Goal: Information Seeking & Learning: Learn about a topic

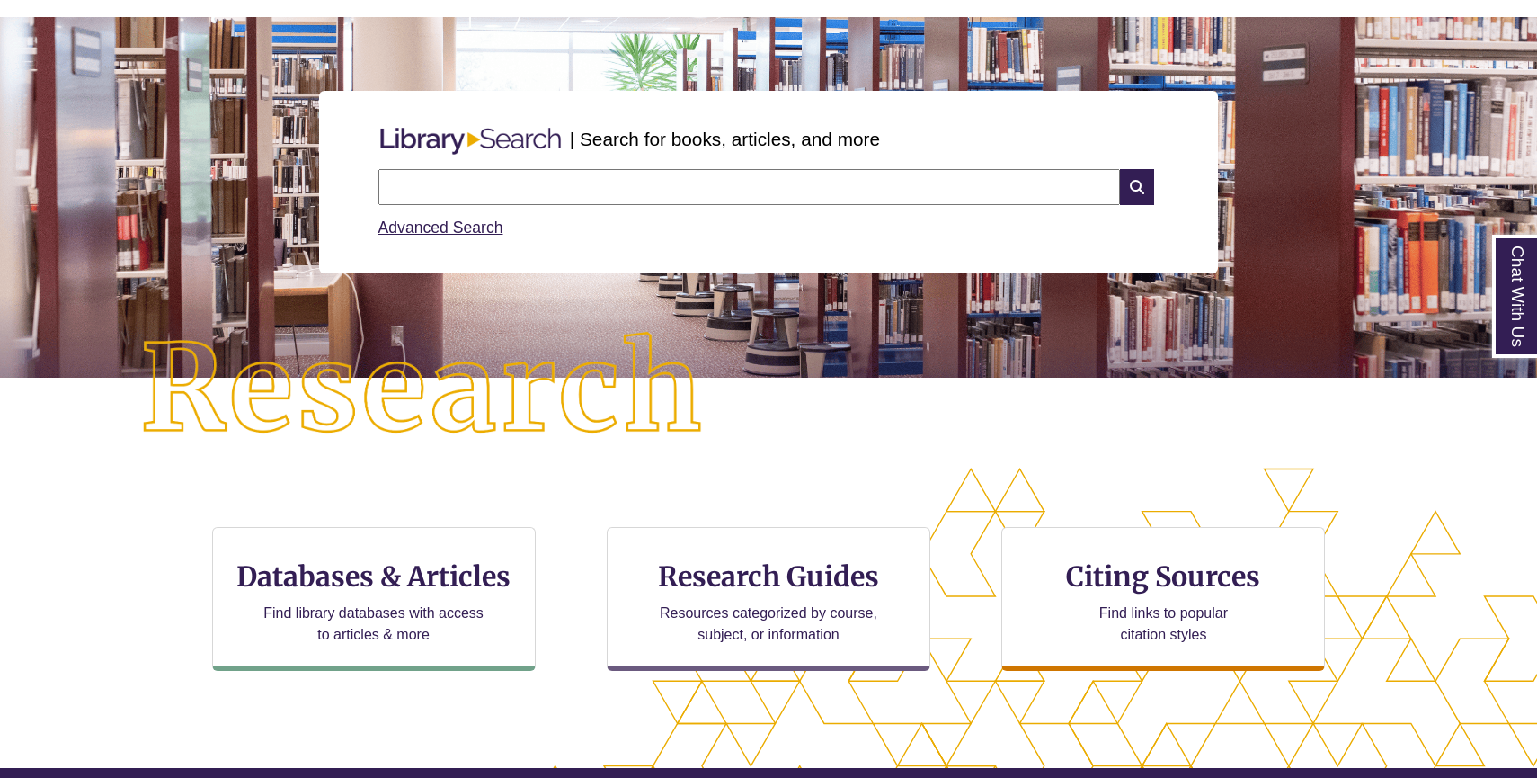
scroll to position [142, 0]
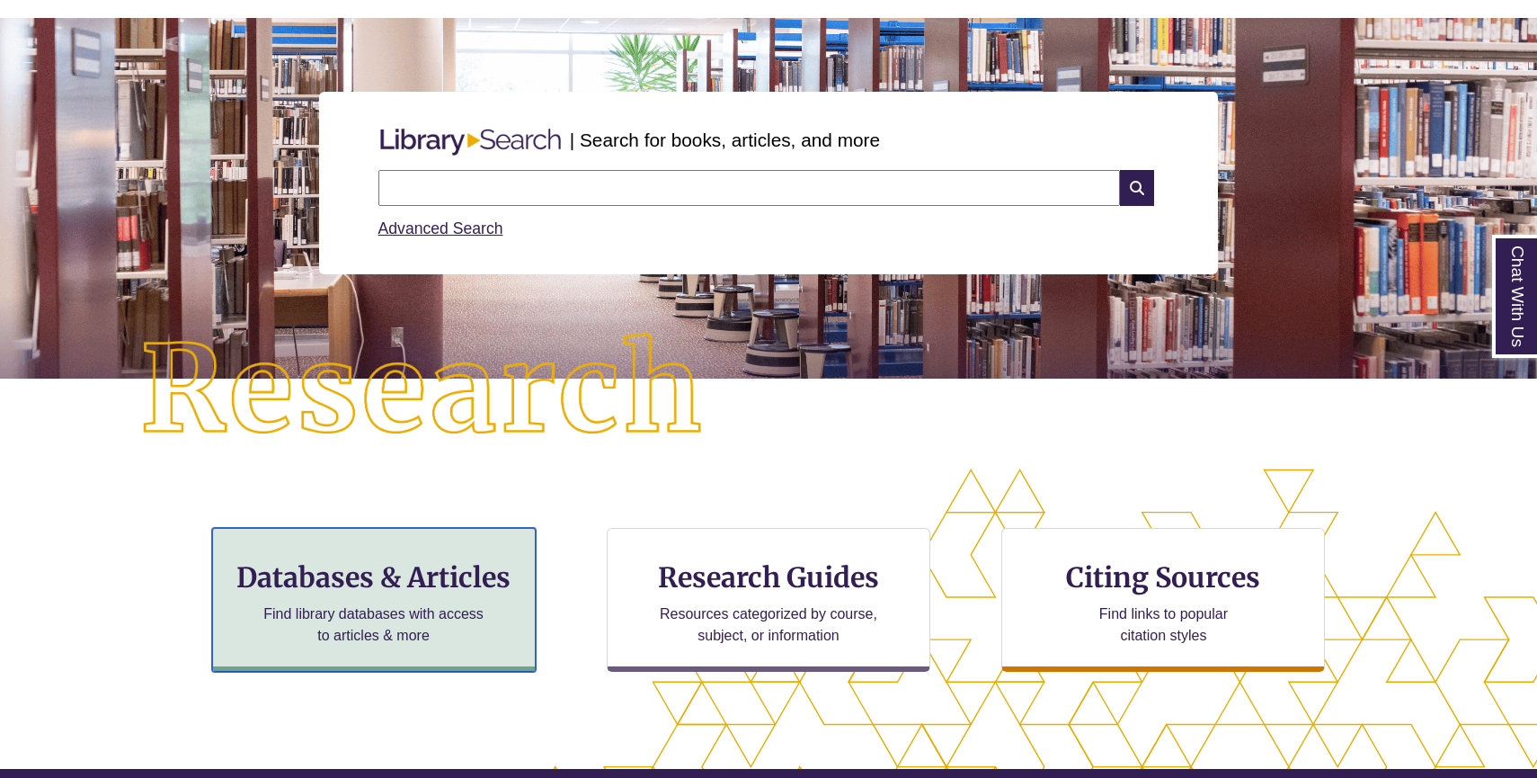
click at [441, 561] on h3 "Databases & Articles" at bounding box center [373, 577] width 293 height 34
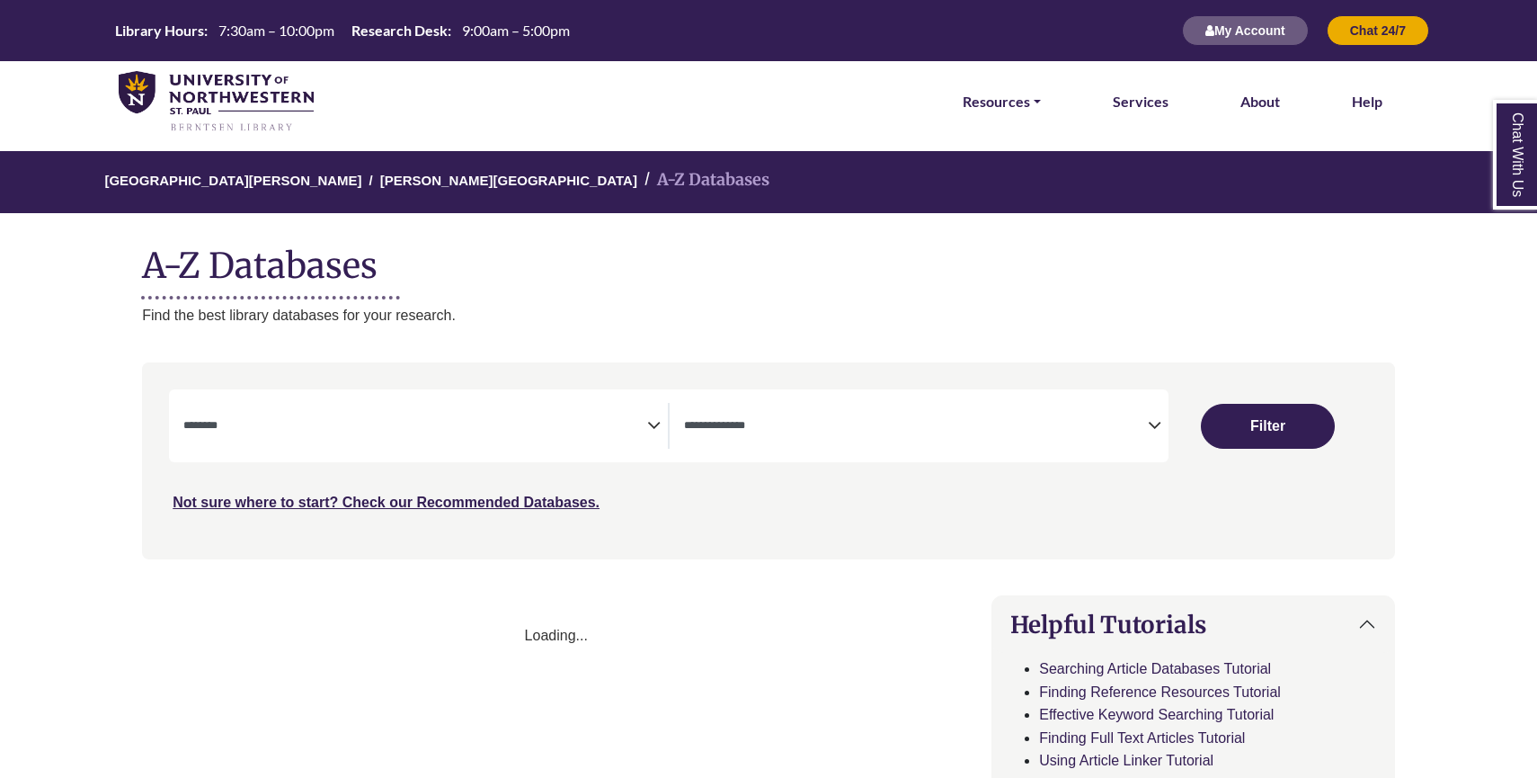
select select "Database Subject Filter"
select select "Database Types Filter"
select select "Database Subject Filter"
select select "Database Types Filter"
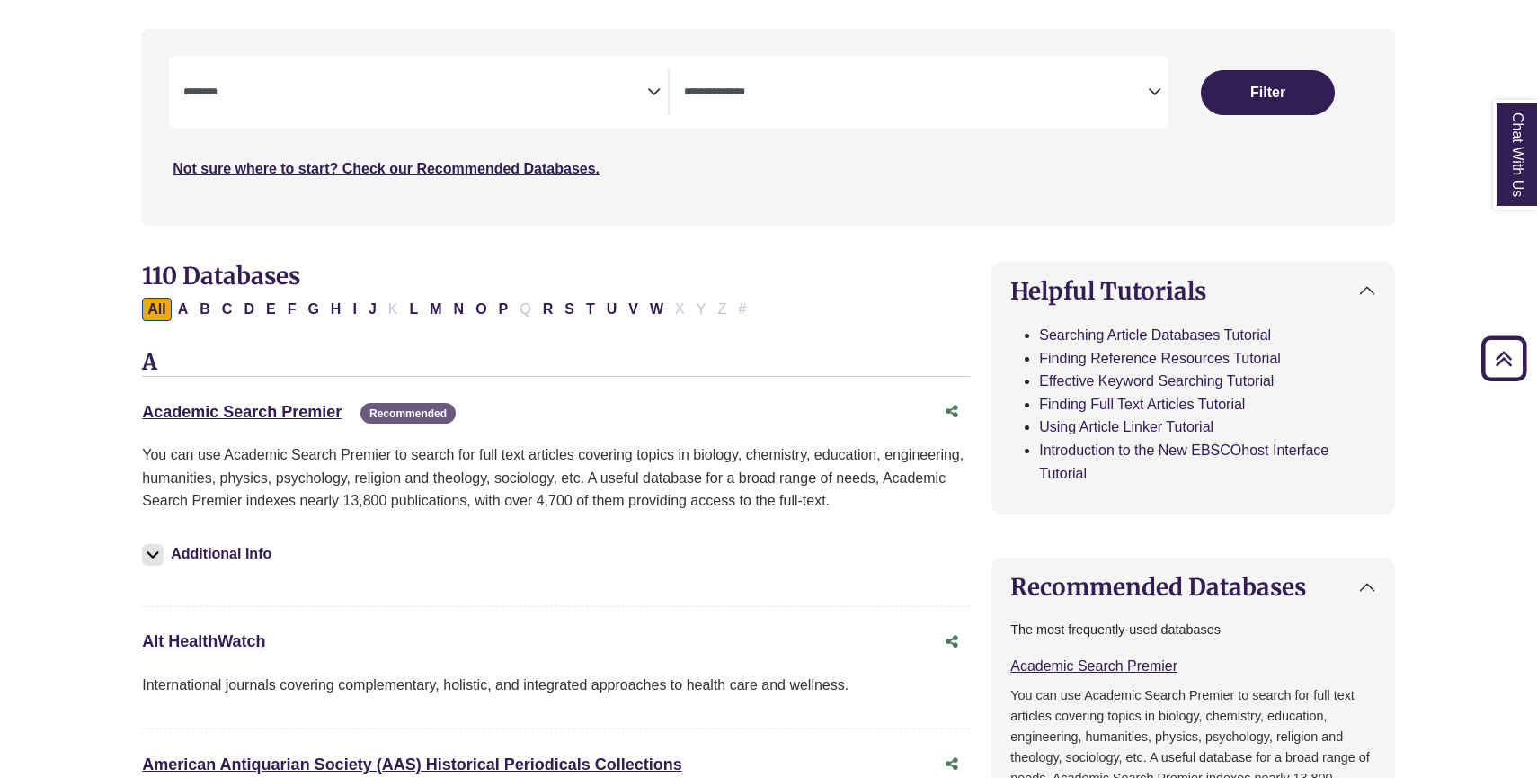
scroll to position [322, 0]
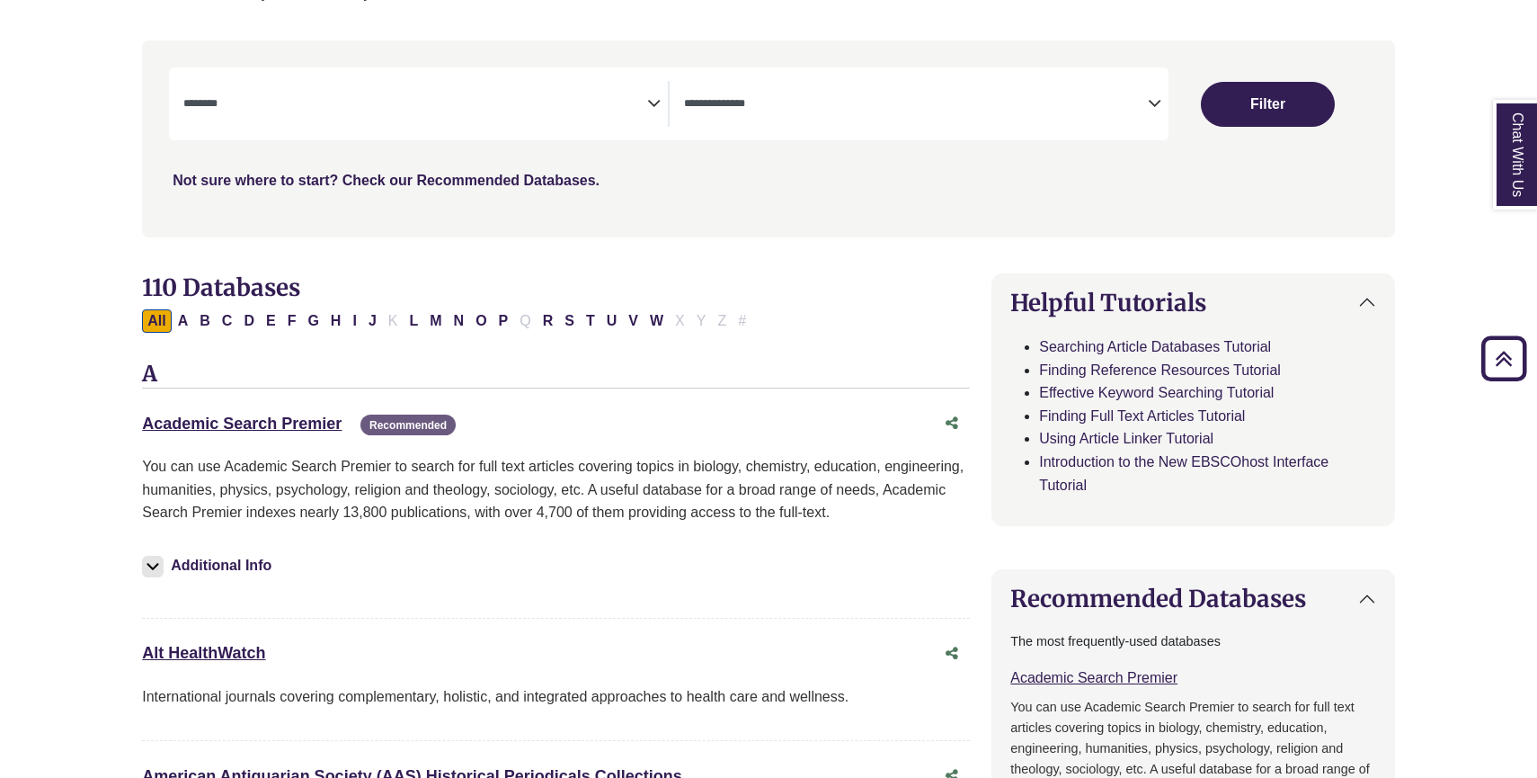
click at [400, 182] on link "Not sure where to start? Check our Recommended Databases." at bounding box center [386, 180] width 427 height 15
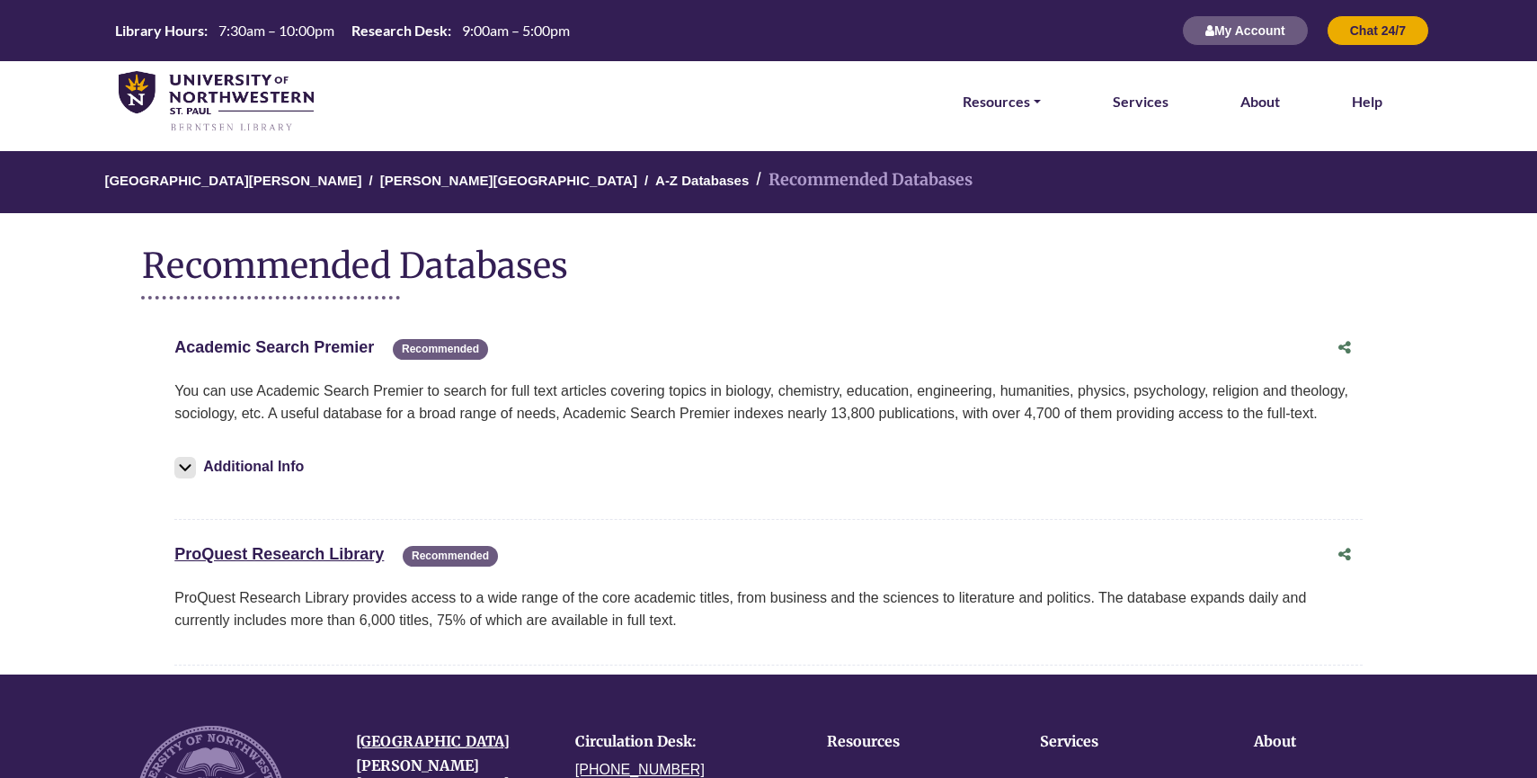
click at [312, 350] on link "Academic Search Premier This link opens in a new window" at bounding box center [274, 347] width 200 height 18
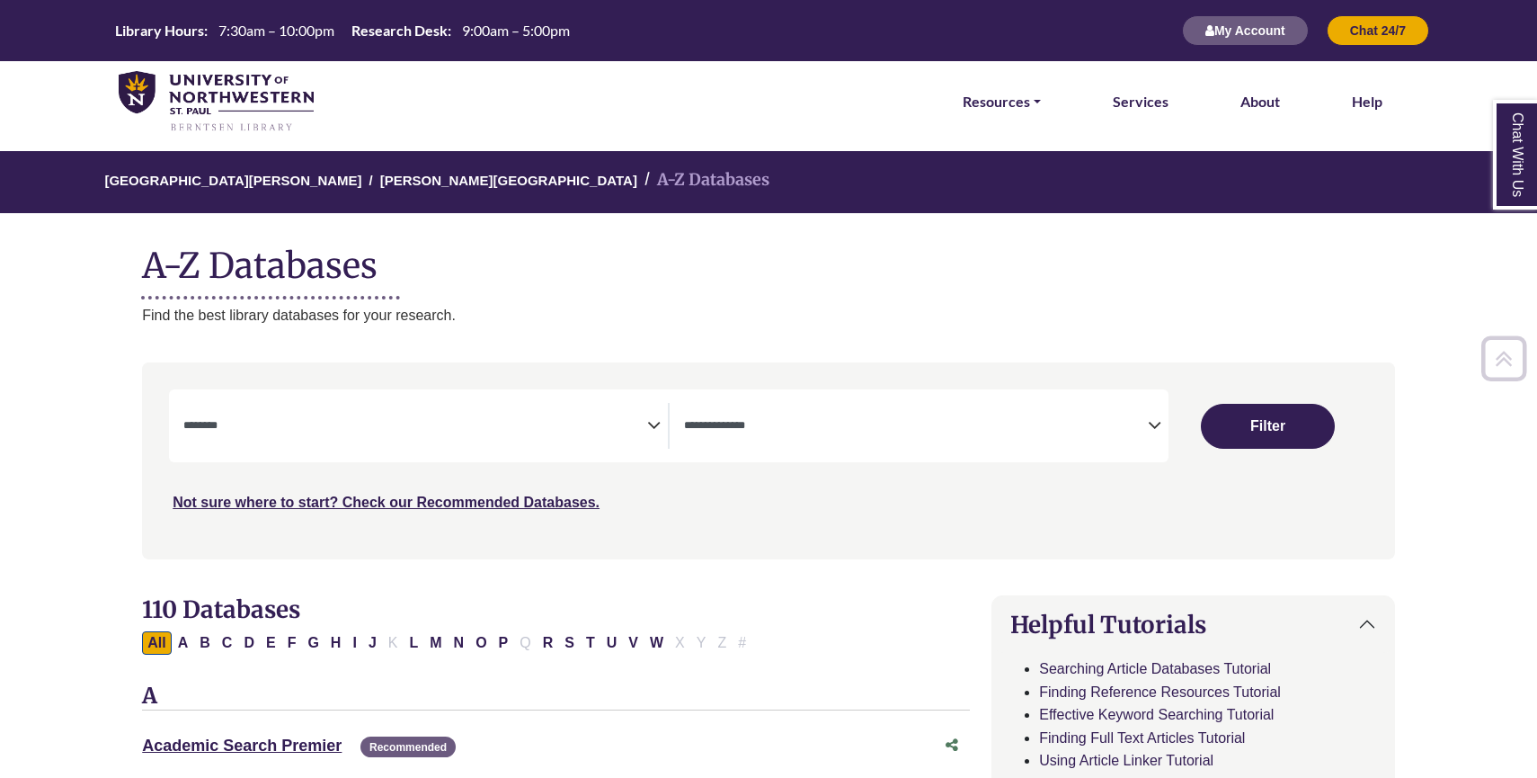
select select "Database Subject Filter"
select select "Database Types Filter"
